Goal: Check status

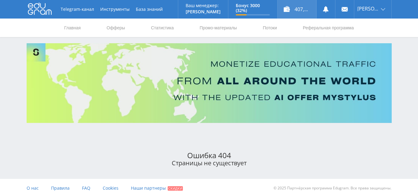
click at [299, 10] on div "407,00 ₽" at bounding box center [297, 9] width 39 height 19
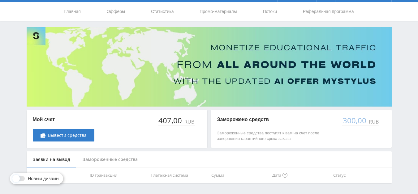
scroll to position [6, 0]
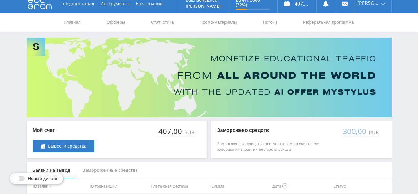
click at [133, 172] on div "Замороженные средства" at bounding box center [110, 171] width 68 height 16
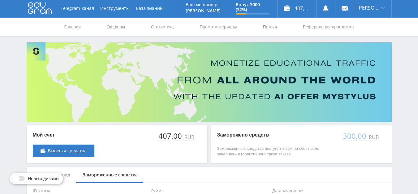
scroll to position [0, 0]
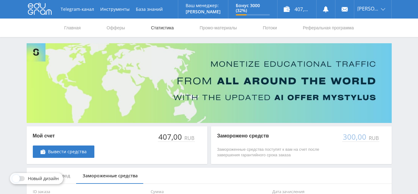
click at [165, 29] on link "Статистика" at bounding box center [162, 28] width 24 height 19
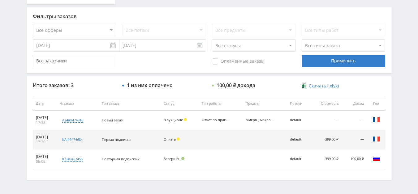
scroll to position [146, 0]
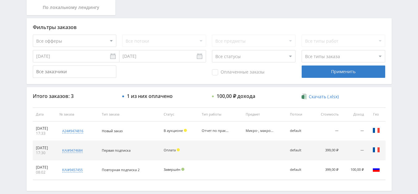
click at [112, 57] on input "08.09.2025" at bounding box center [76, 56] width 87 height 12
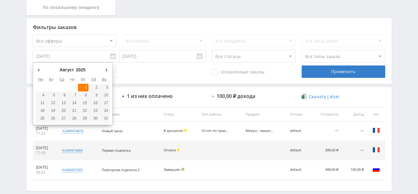
type input "01.08.2025"
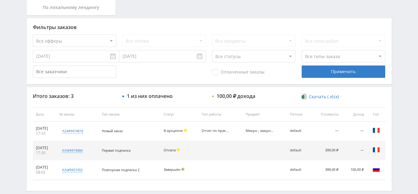
click at [334, 71] on div "Применить" at bounding box center [344, 72] width 84 height 12
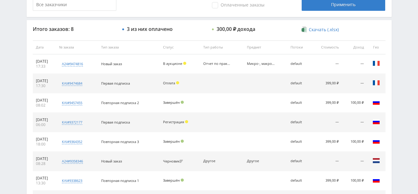
scroll to position [212, 0]
